Goal: Information Seeking & Learning: Learn about a topic

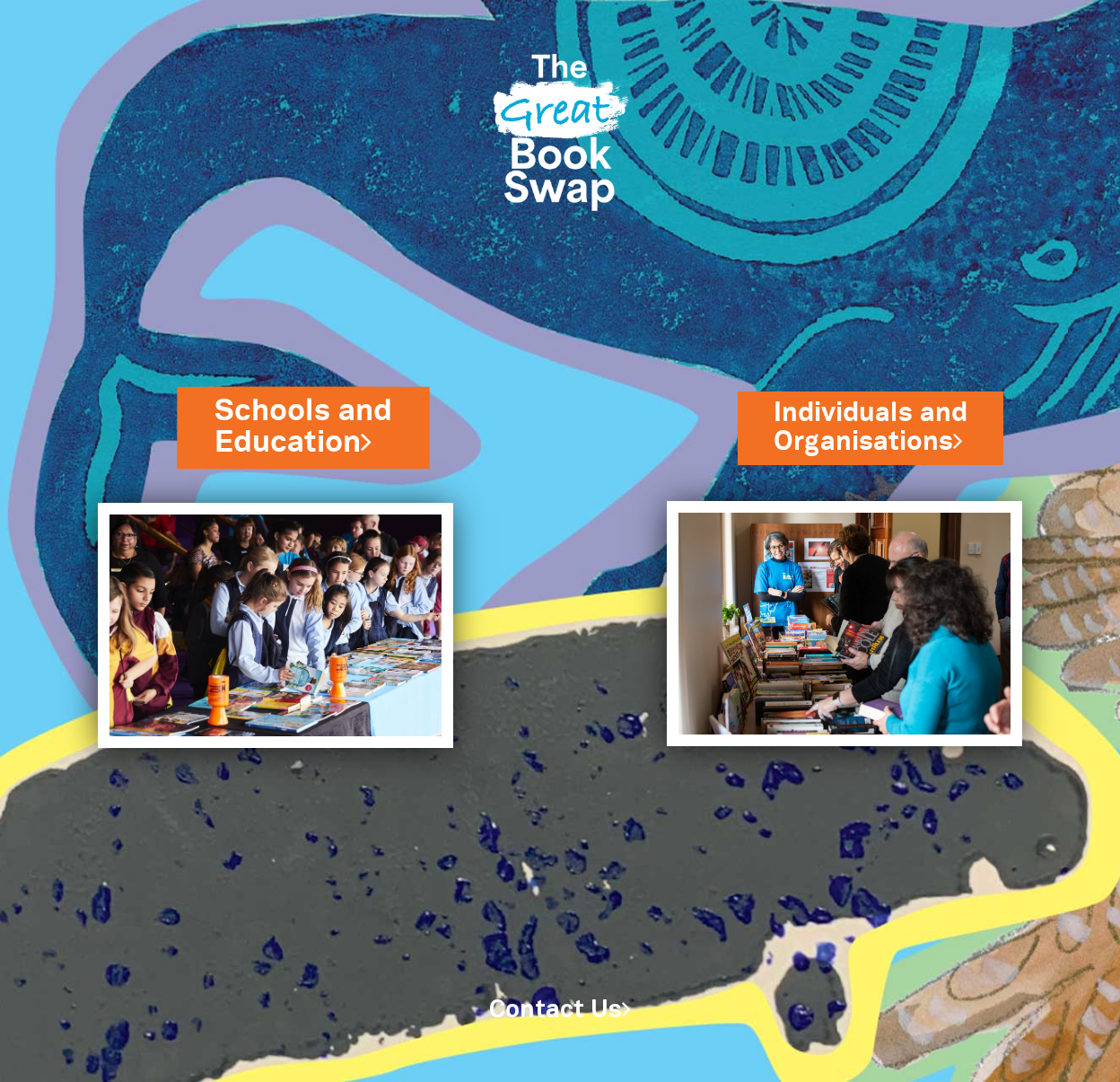
click at [323, 422] on link "Schools and Education" at bounding box center [302, 427] width 177 height 74
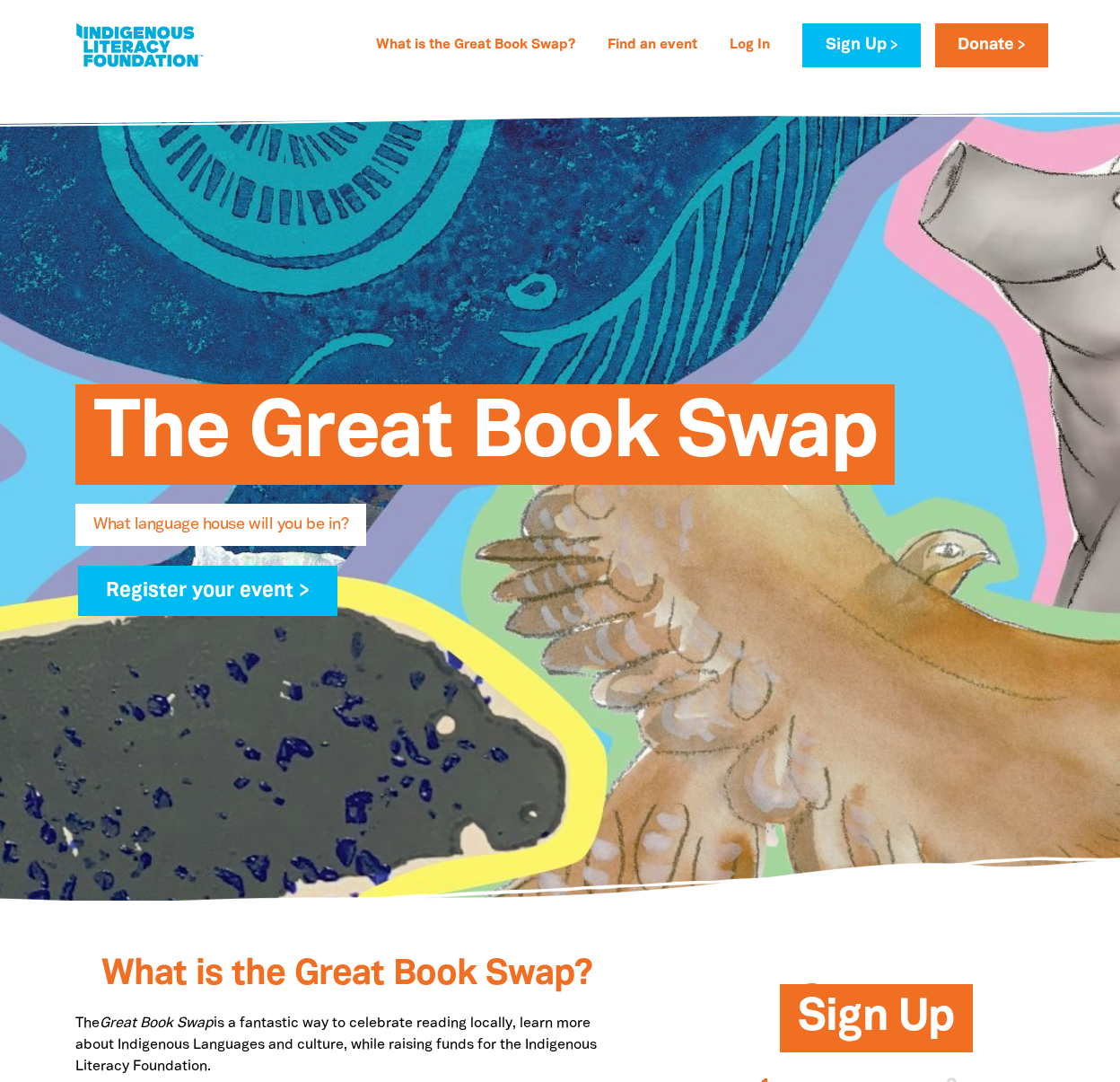
scroll to position [30, 0]
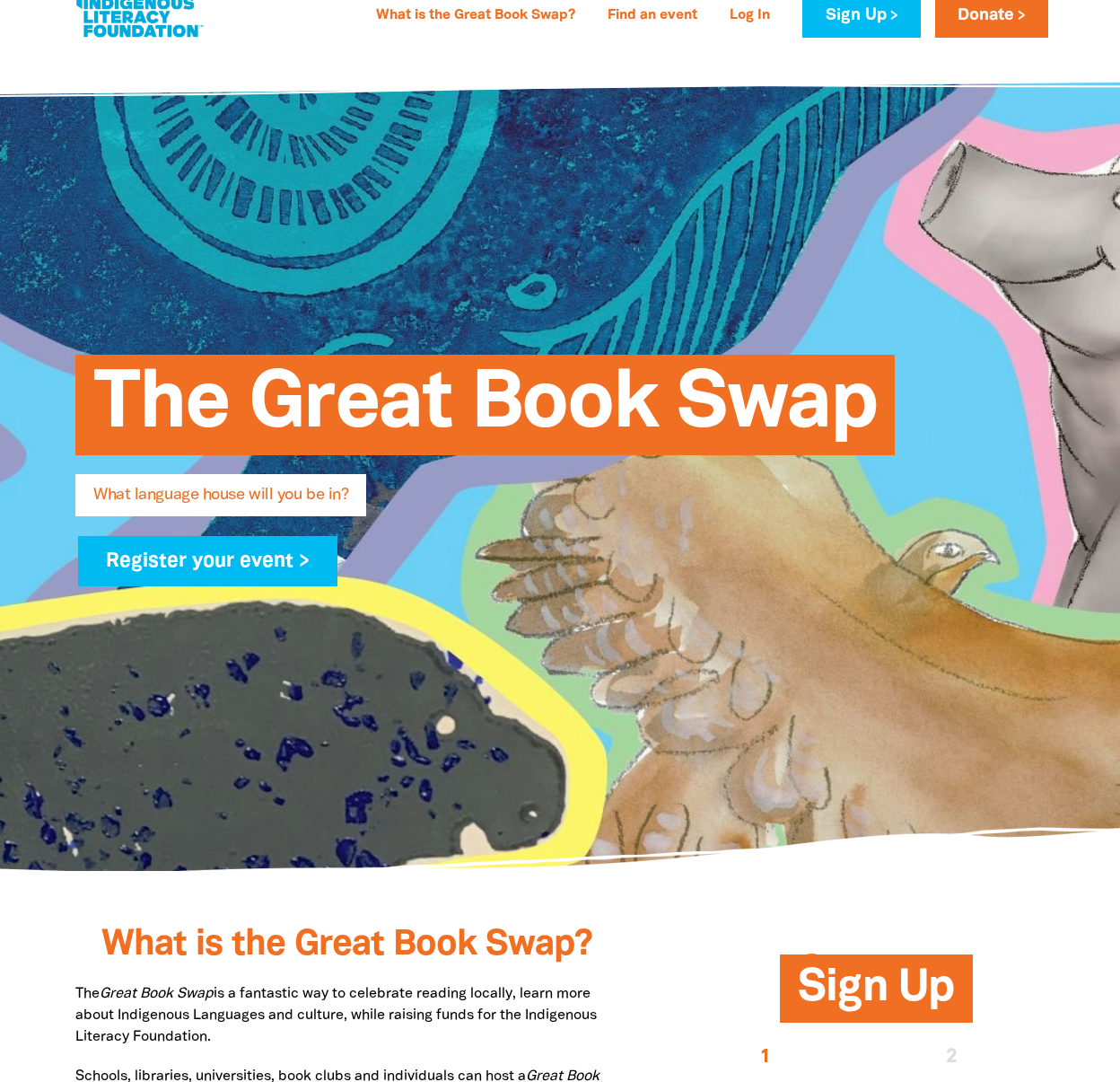
click at [660, 415] on span "The Great Book Swap" at bounding box center [485, 411] width 783 height 87
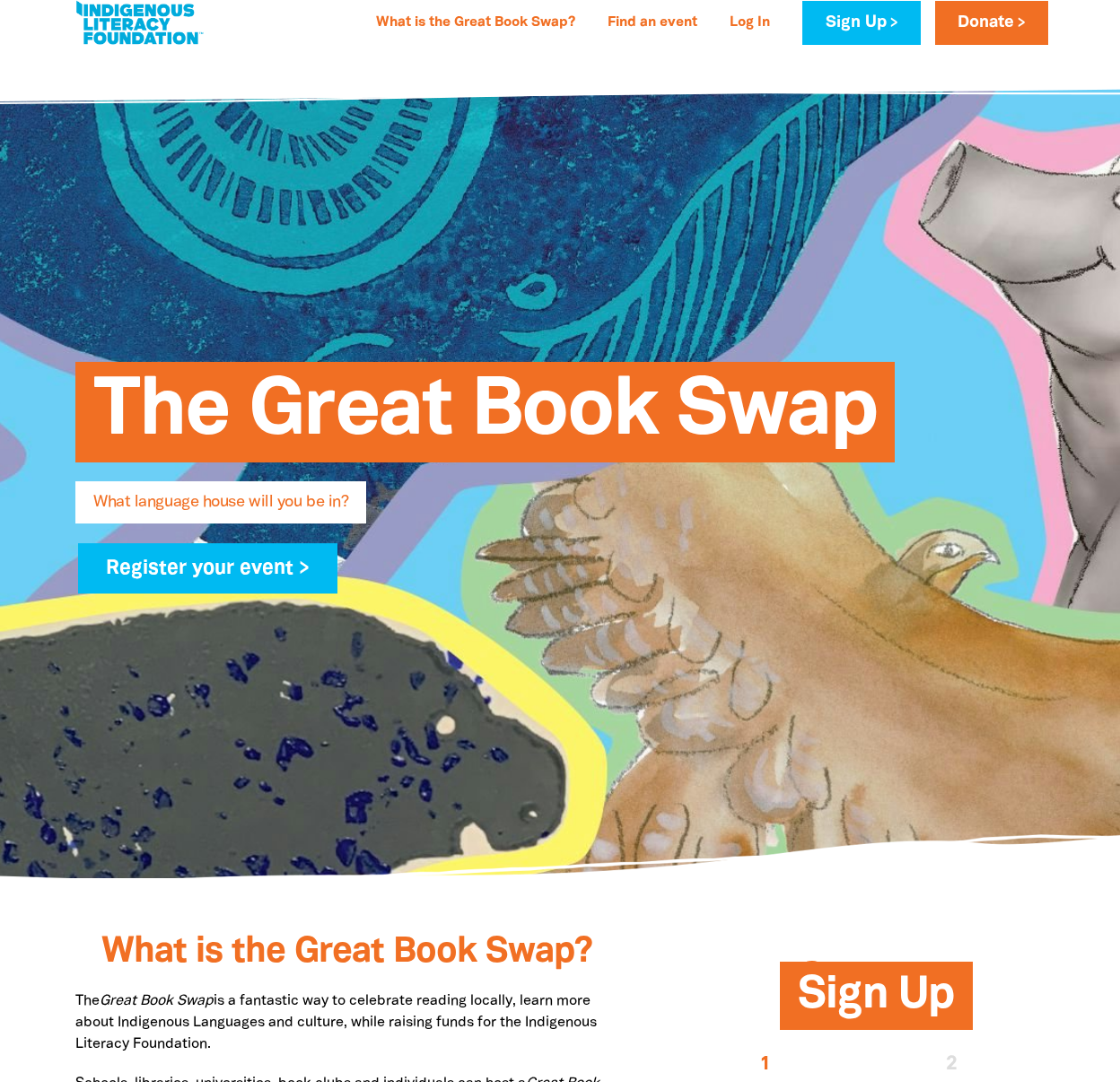
scroll to position [0, 0]
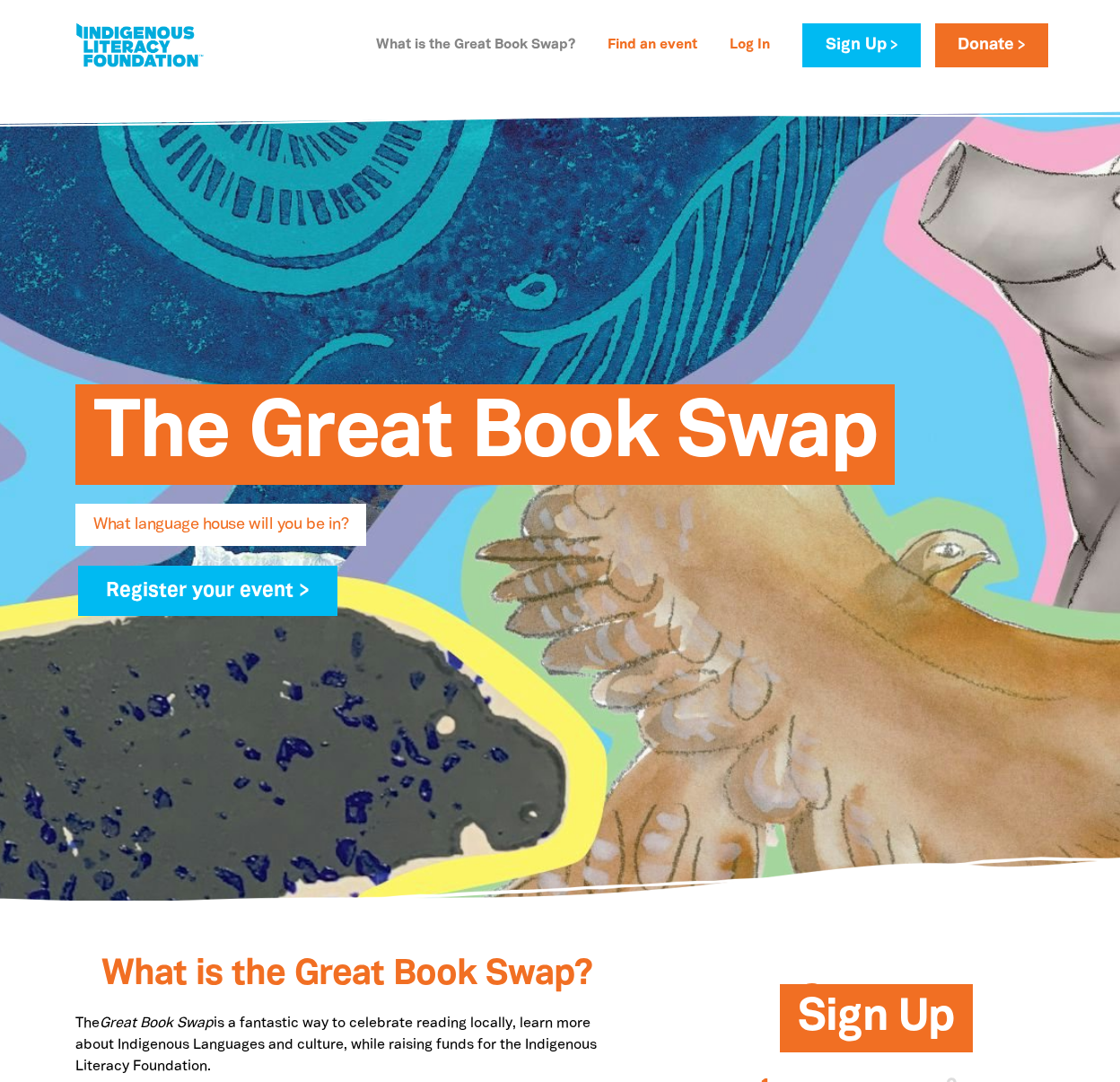
click at [496, 38] on link "What is the Great Book Swap?" at bounding box center [475, 46] width 221 height 29
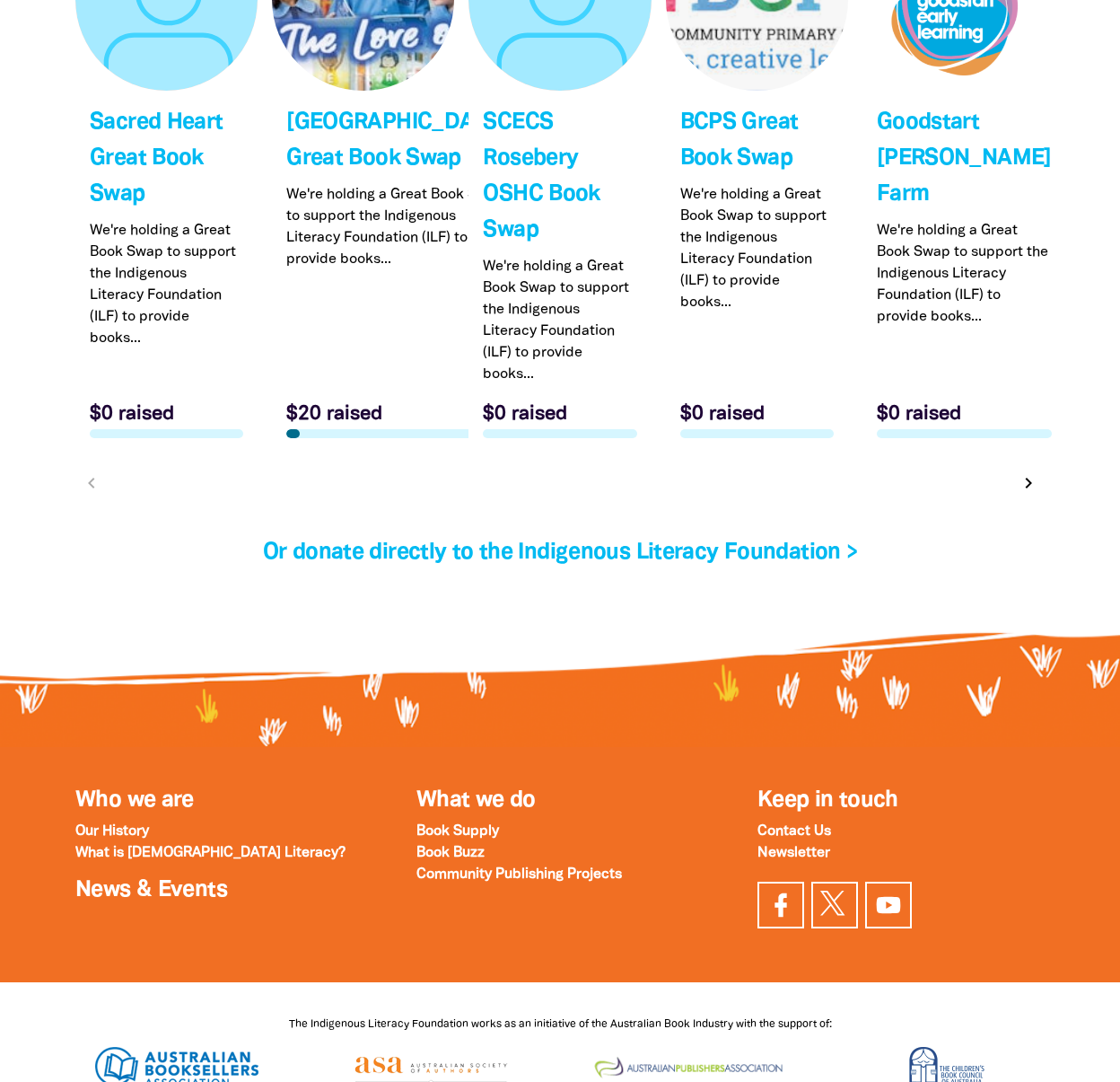
scroll to position [5700, 0]
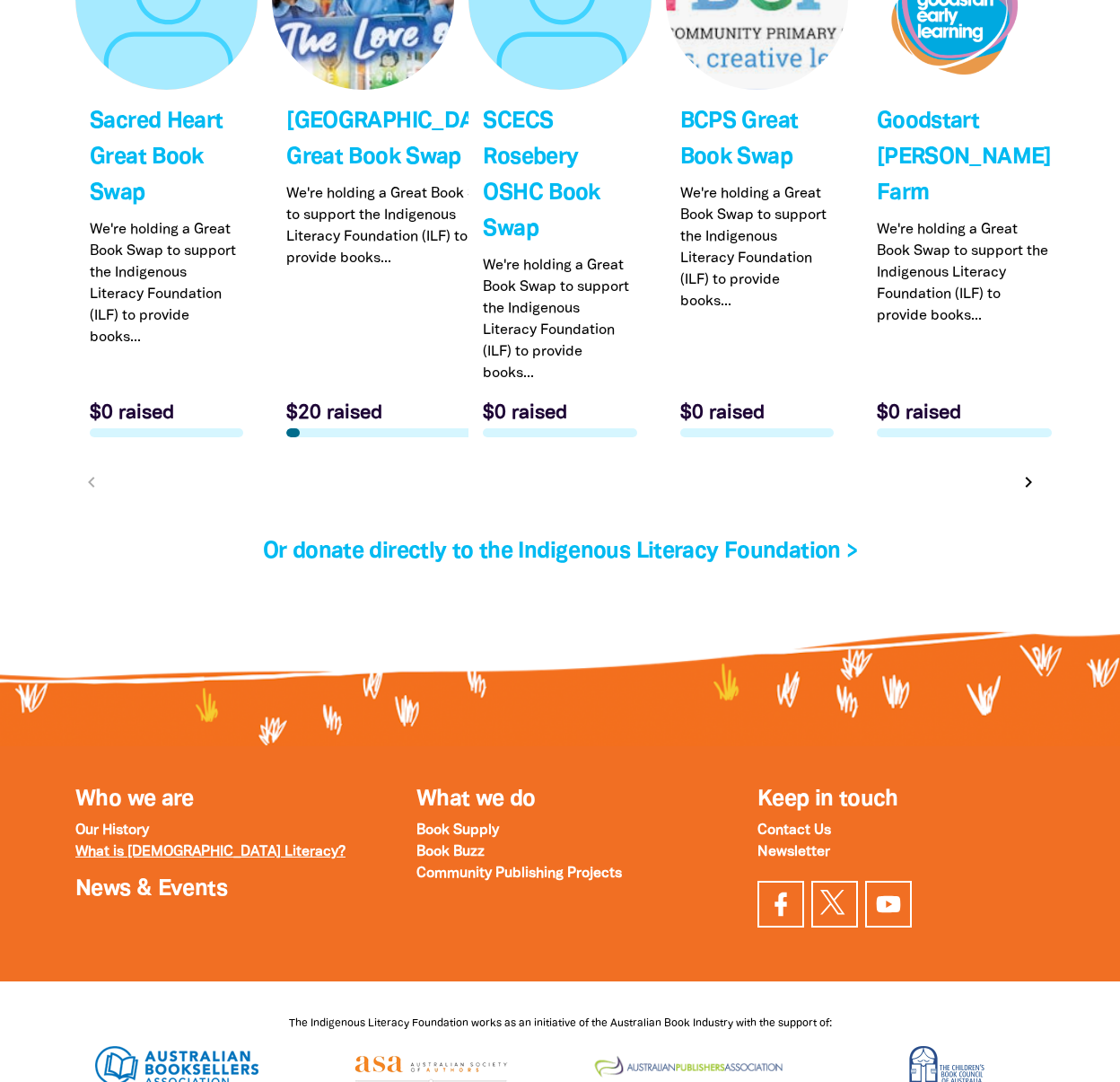
click at [247, 846] on strong "What is [DEMOGRAPHIC_DATA] Literacy?" at bounding box center [211, 852] width 270 height 13
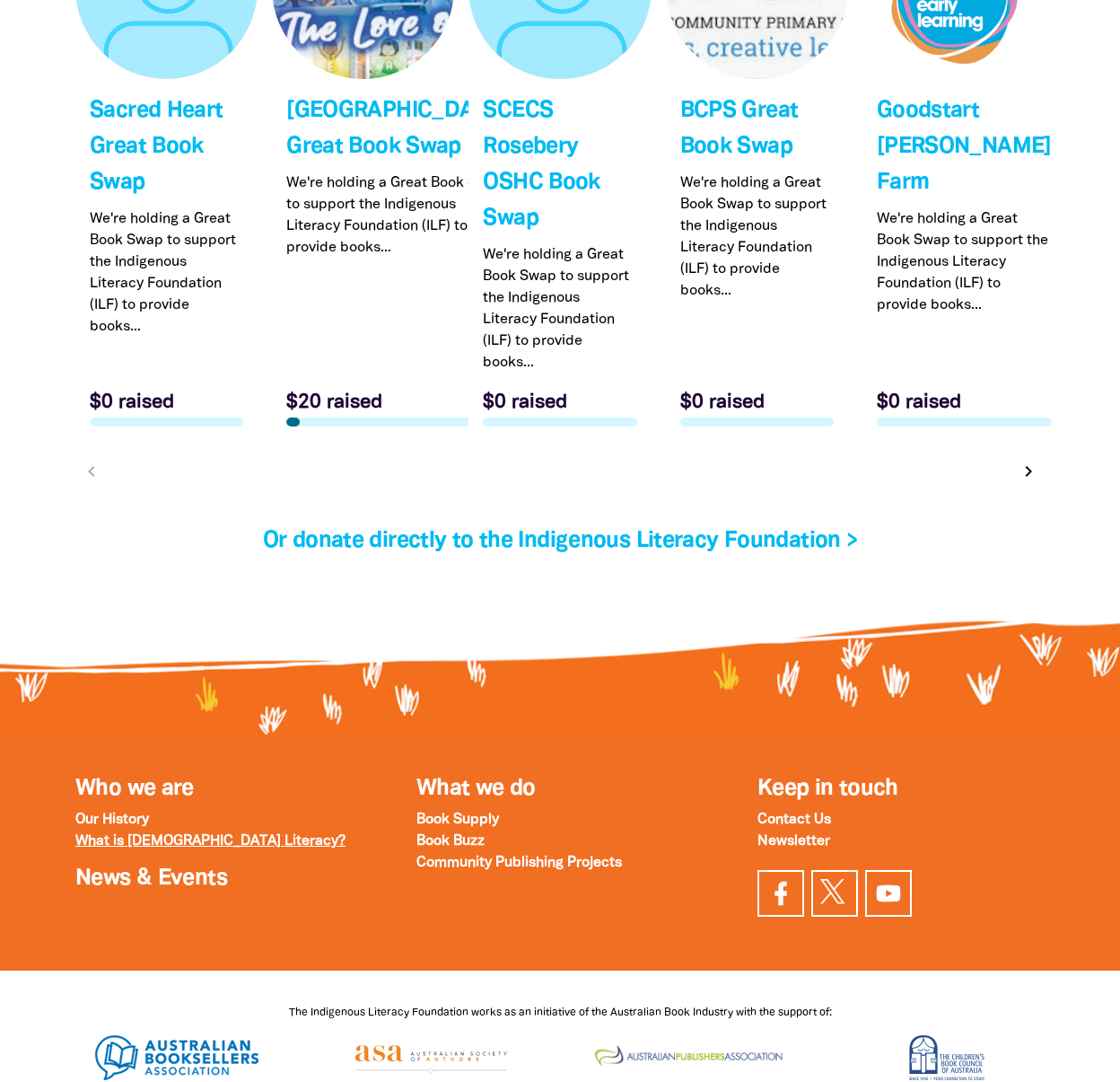
scroll to position [5711, 0]
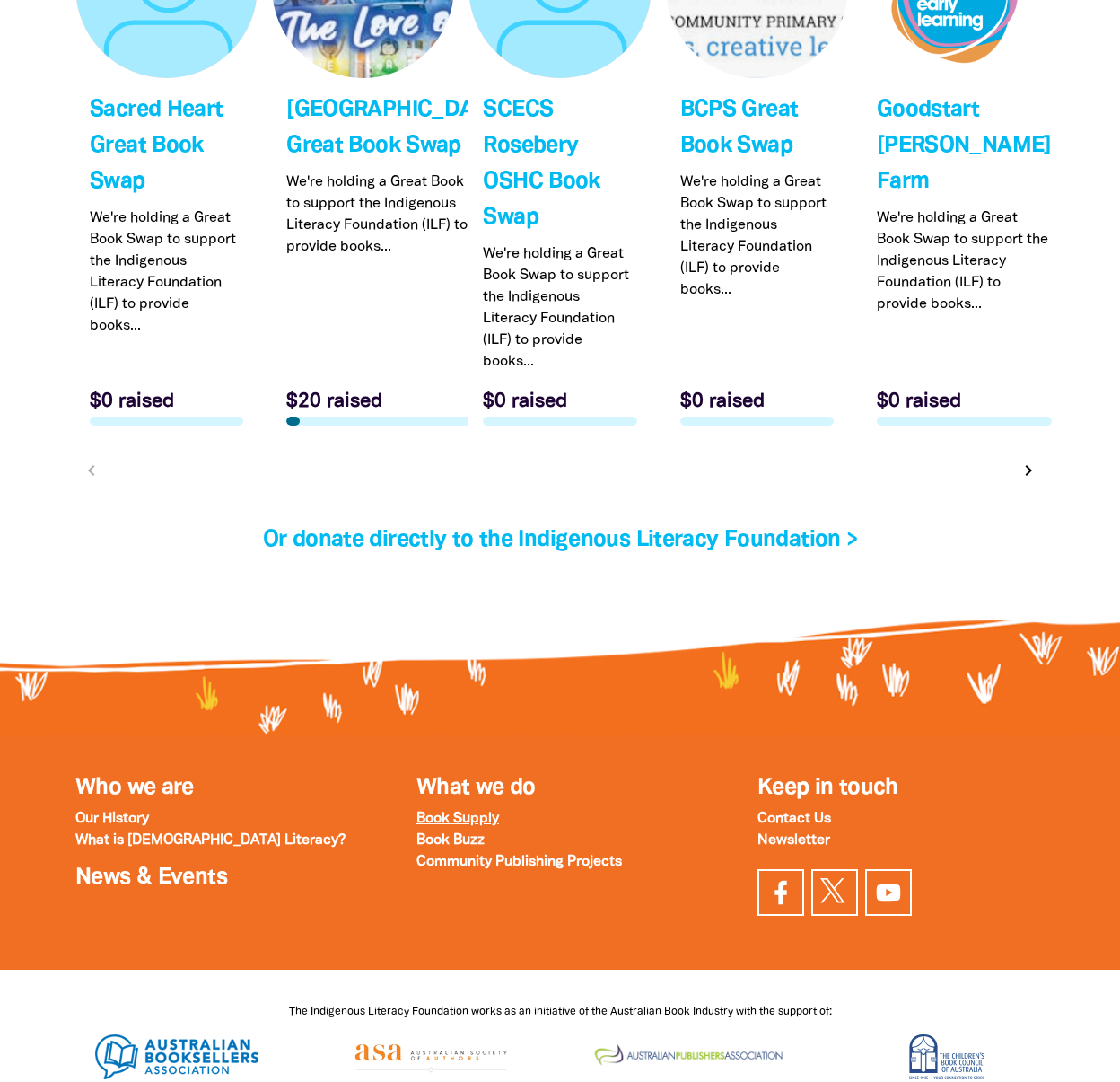
click at [486, 813] on strong "Book Supply" at bounding box center [457, 819] width 83 height 13
